Goal: Navigation & Orientation: Find specific page/section

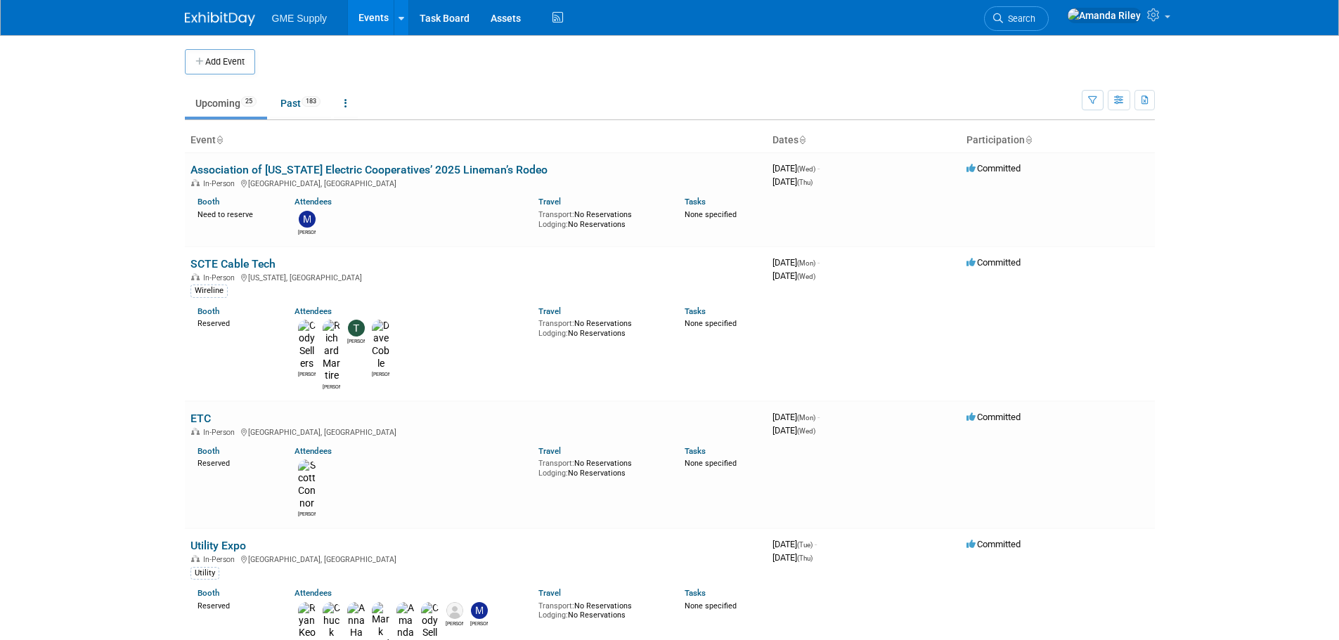
click at [245, 20] on img at bounding box center [220, 19] width 70 height 14
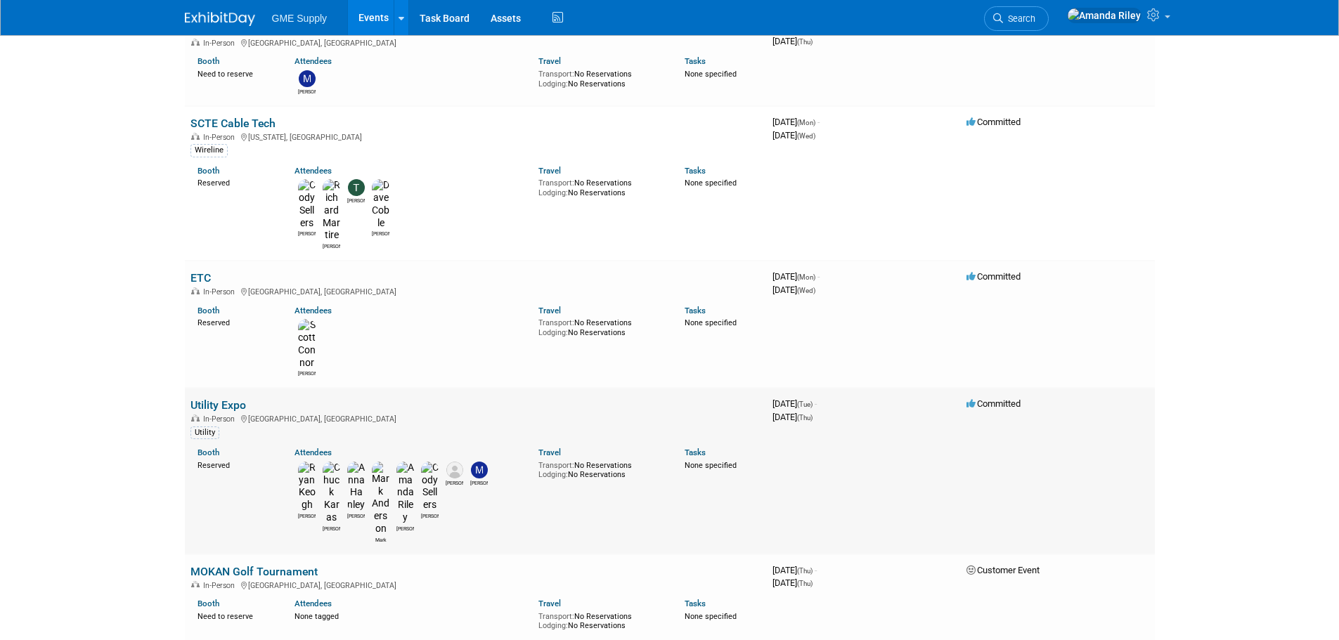
click at [219, 388] on td "Utility Expo In-Person Louisville, KY Utility Booth Reserved Attendees Ryan Chu…" at bounding box center [476, 471] width 582 height 166
click at [217, 399] on link "Utility Expo" at bounding box center [218, 405] width 56 height 13
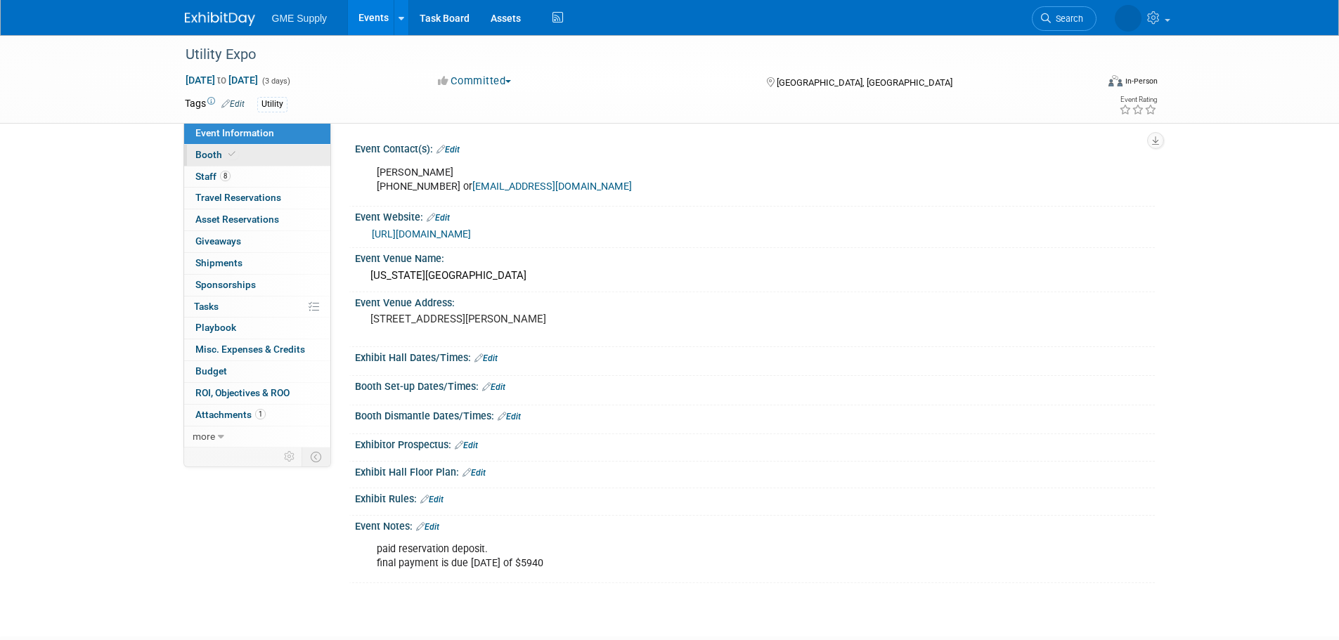
click at [228, 155] on icon at bounding box center [231, 154] width 7 height 8
